Goal: Find contact information: Obtain details needed to contact an individual or organization

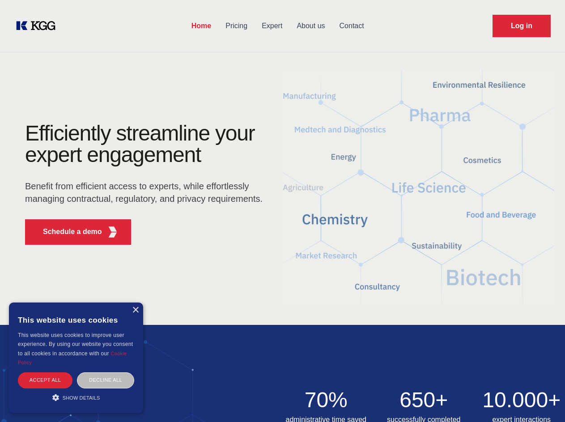
click at [282, 211] on div "Efficiently streamline your expert engagement Benefit from efficient access to …" at bounding box center [147, 187] width 272 height 129
click at [67, 232] on p "Schedule a demo" at bounding box center [72, 231] width 59 height 11
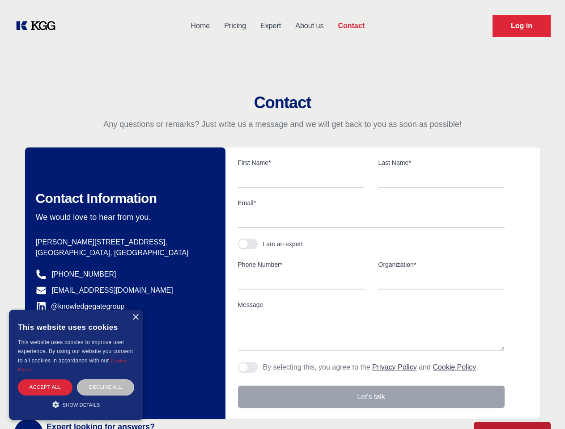
click at [135, 310] on div "× This website uses cookies This website uses cookies to improve user experienc…" at bounding box center [76, 365] width 134 height 110
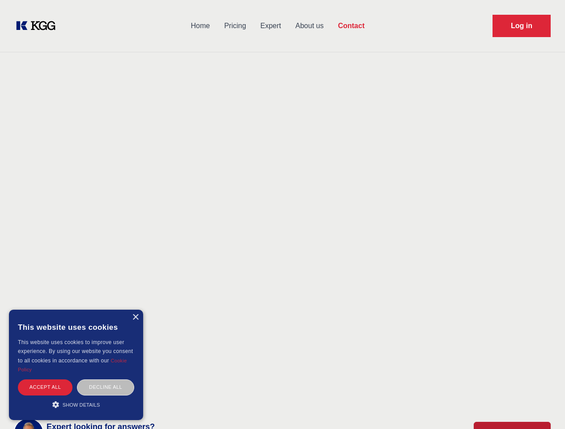
click at [45, 380] on div "Accept all" at bounding box center [45, 388] width 55 height 16
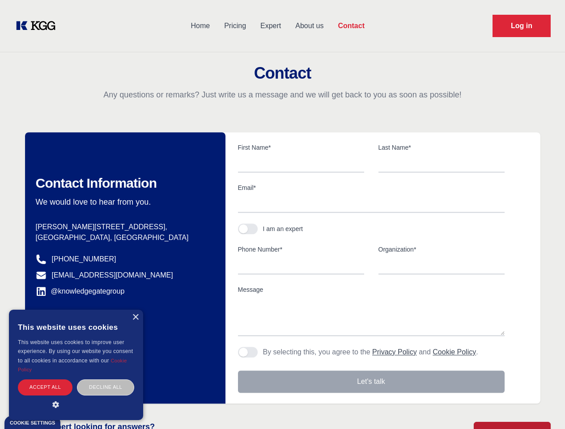
click at [106, 380] on div "Decline all" at bounding box center [105, 388] width 57 height 16
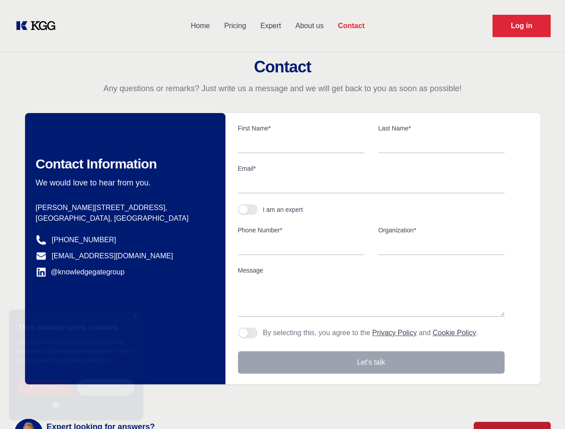
click at [76, 397] on main "Contact Any questions or remarks? Just write us a message and we will get back …" at bounding box center [282, 233] width 565 height 466
